Goal: Browse casually

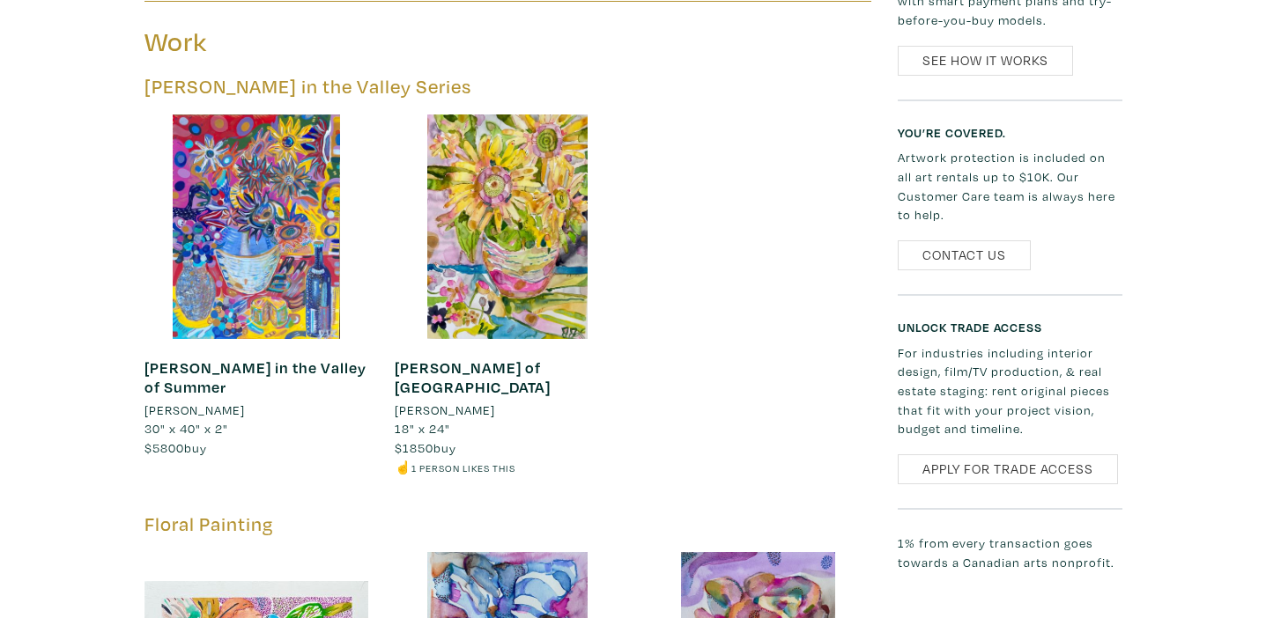
scroll to position [1388, 0]
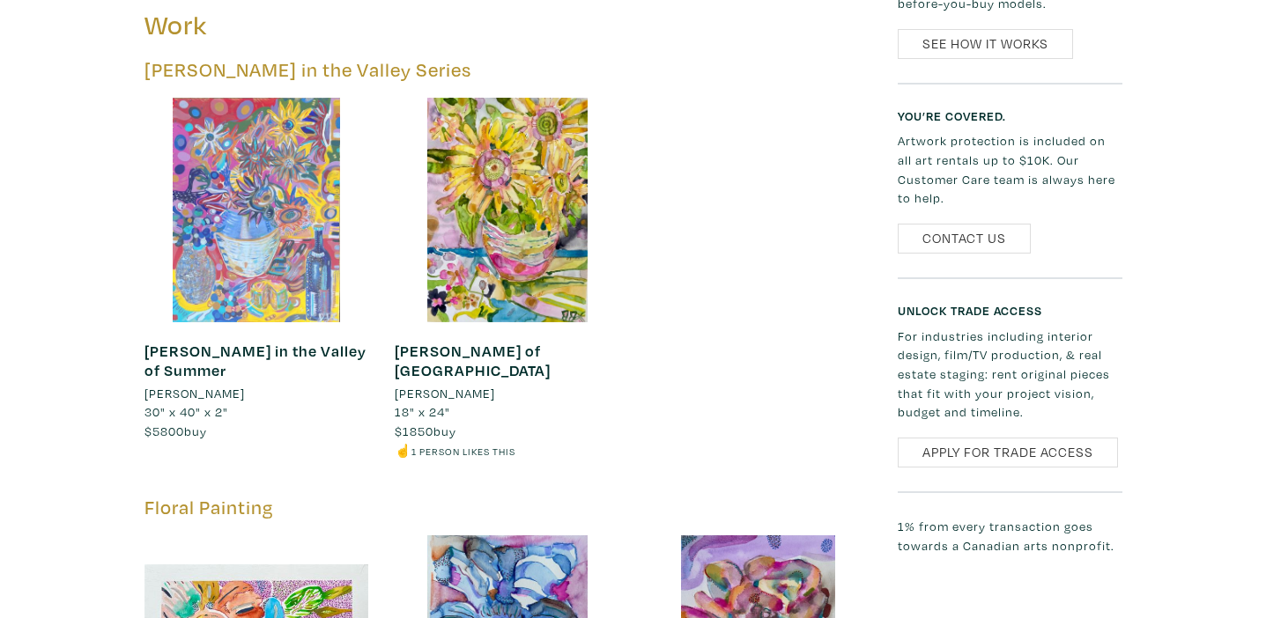
click at [255, 215] on div at bounding box center [256, 210] width 225 height 225
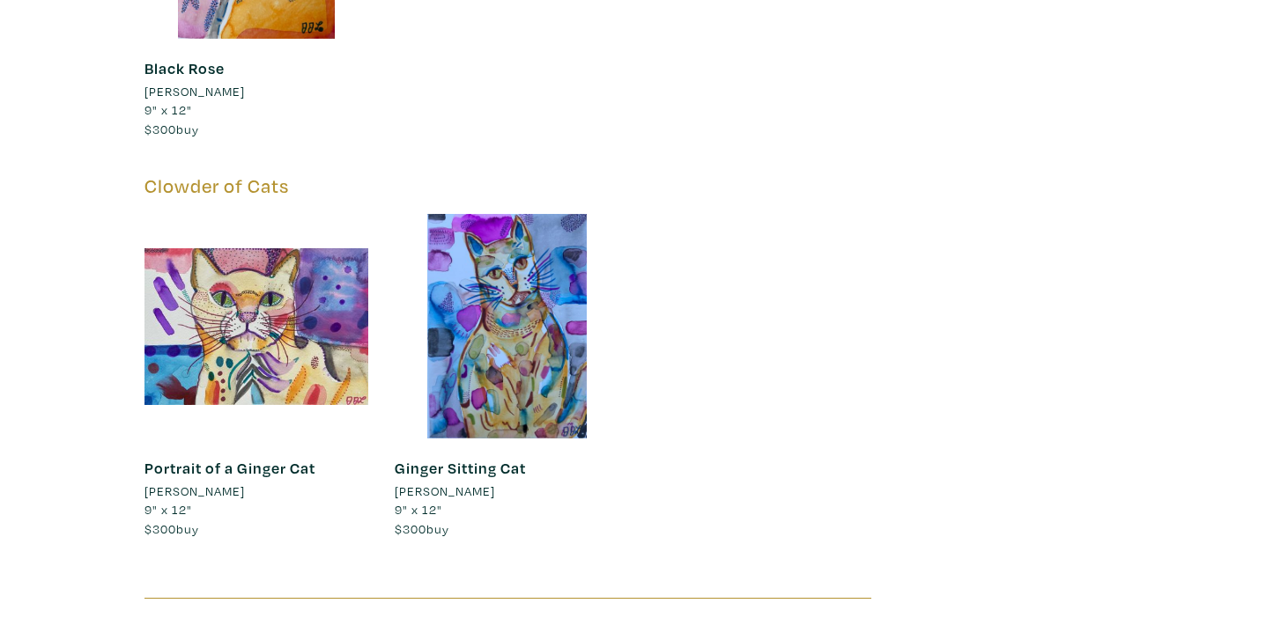
scroll to position [2469, 0]
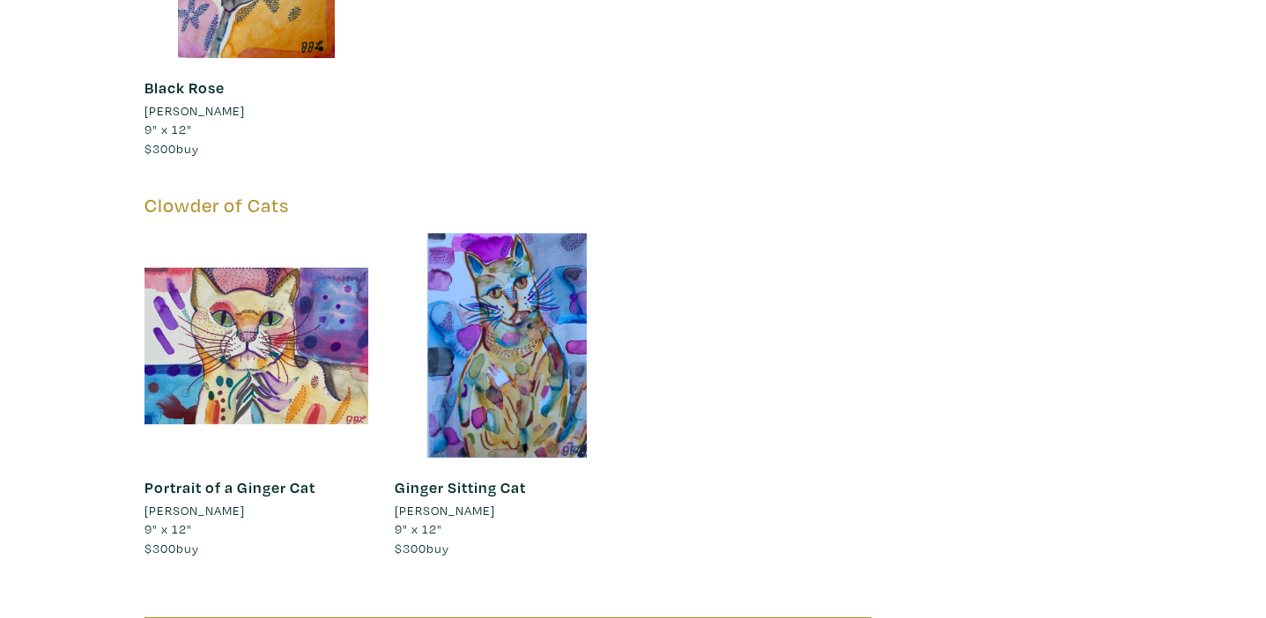
click at [532, 284] on div at bounding box center [507, 345] width 225 height 225
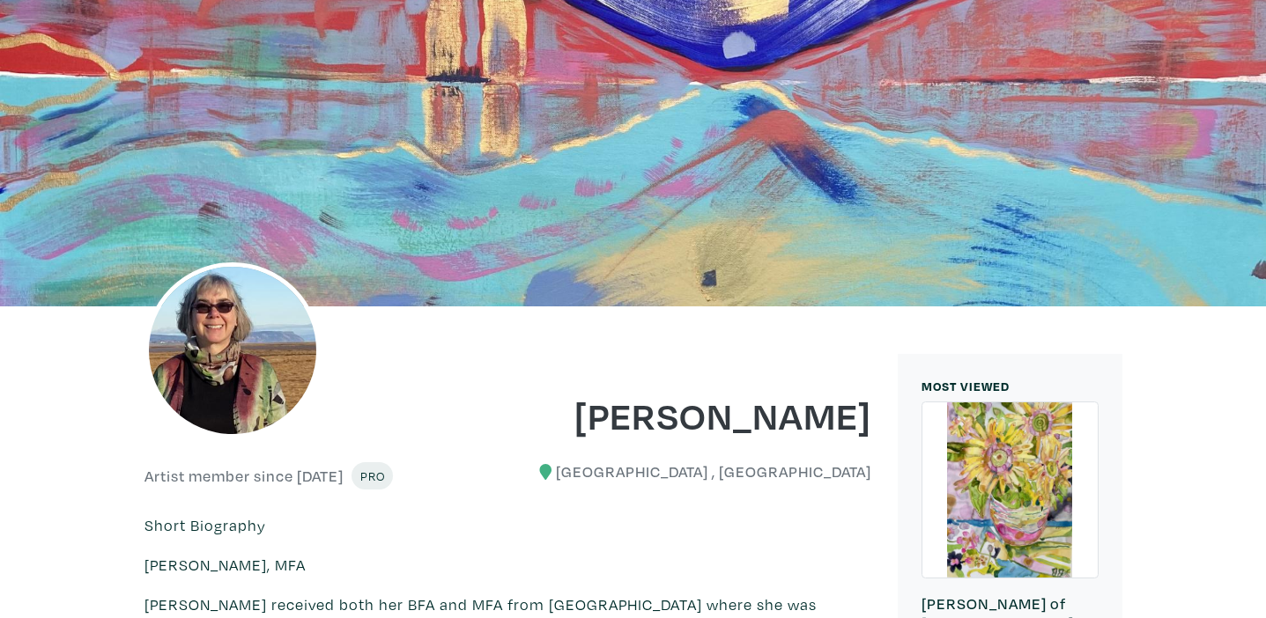
scroll to position [0, 0]
